Goal: Navigation & Orientation: Find specific page/section

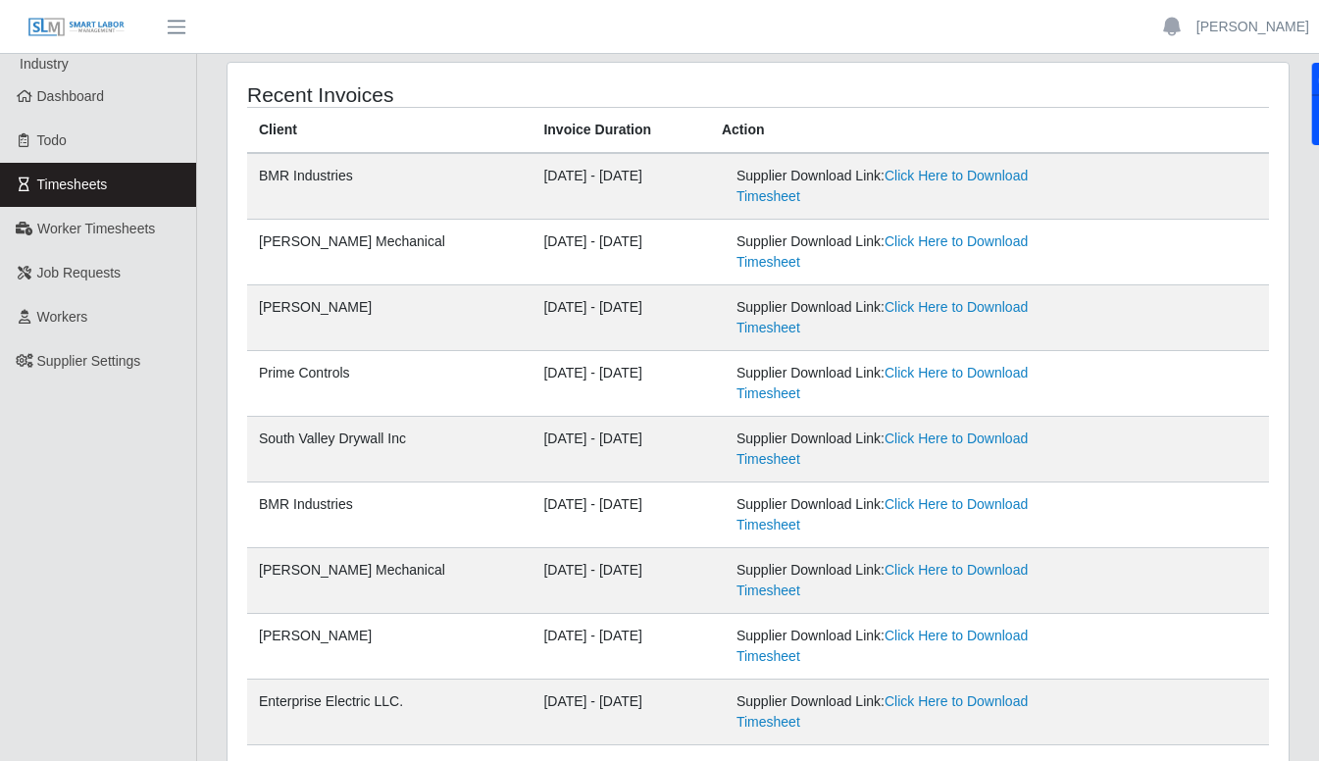
click at [97, 103] on span "Dashboard" at bounding box center [71, 96] width 68 height 16
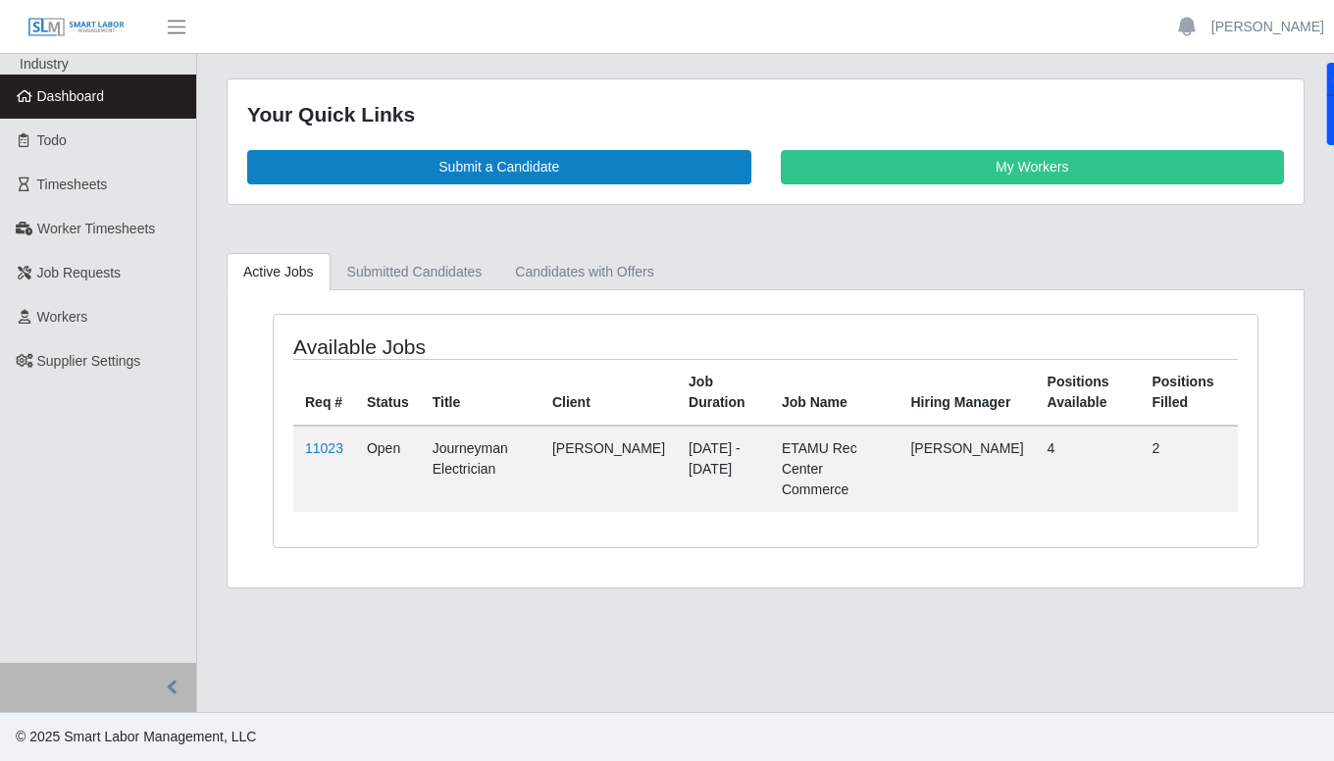
click at [116, 228] on span "Worker Timesheets" at bounding box center [96, 229] width 118 height 16
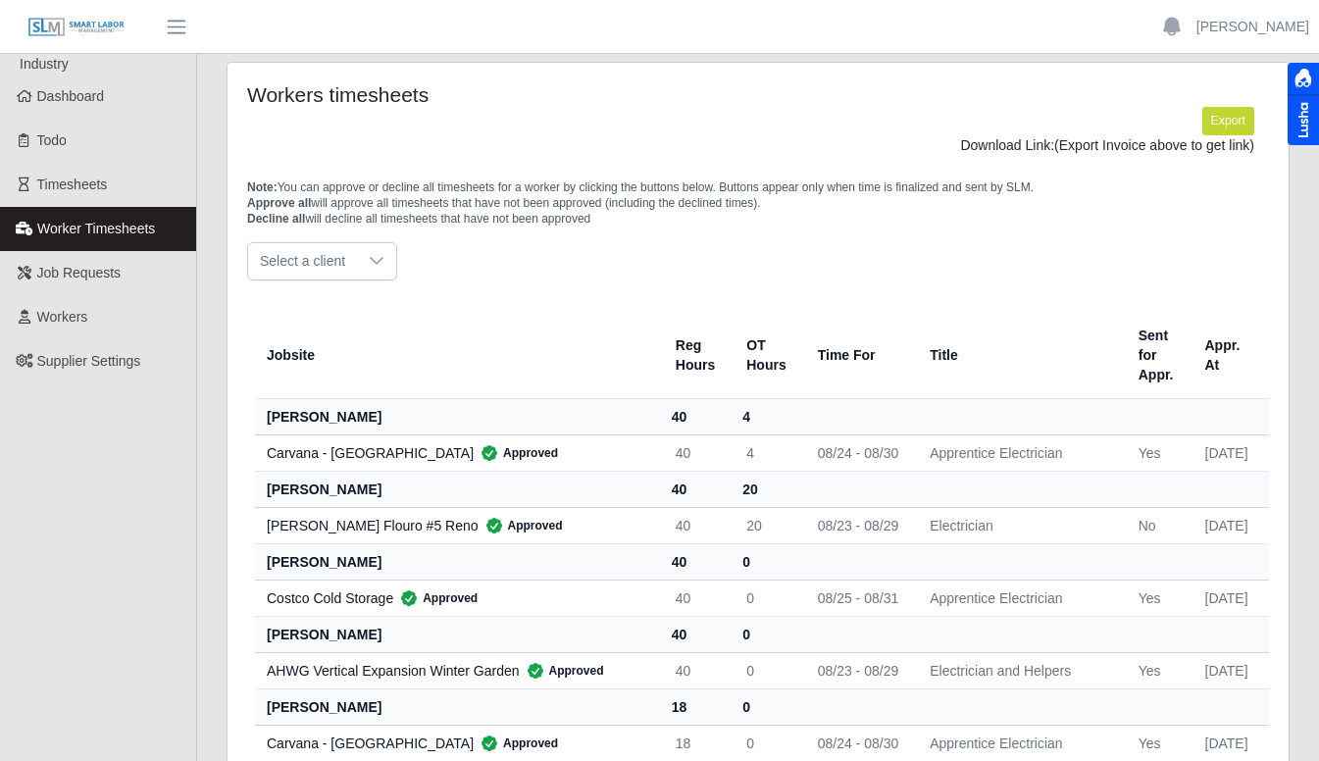
click at [66, 182] on span "Timesheets" at bounding box center [72, 185] width 71 height 16
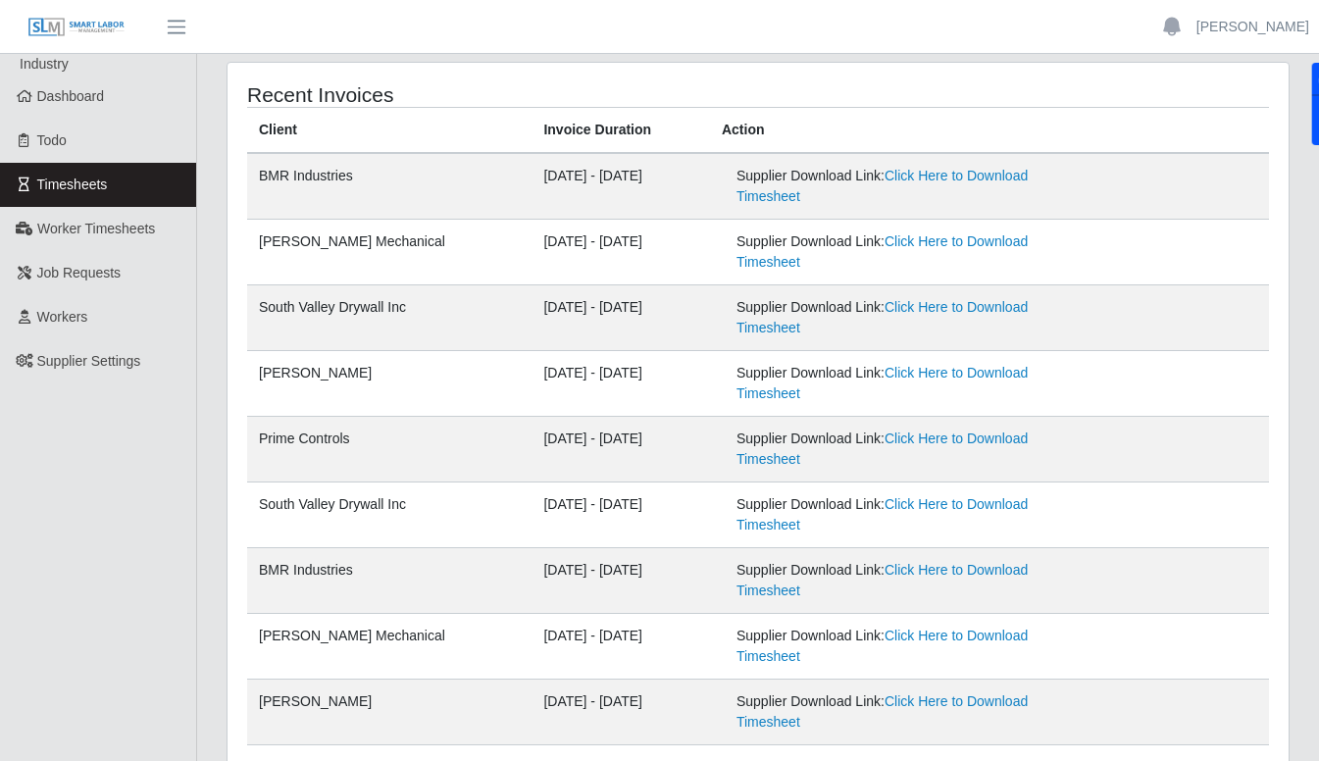
click at [100, 103] on span "Dashboard" at bounding box center [71, 96] width 68 height 16
